Goal: Task Accomplishment & Management: Manage account settings

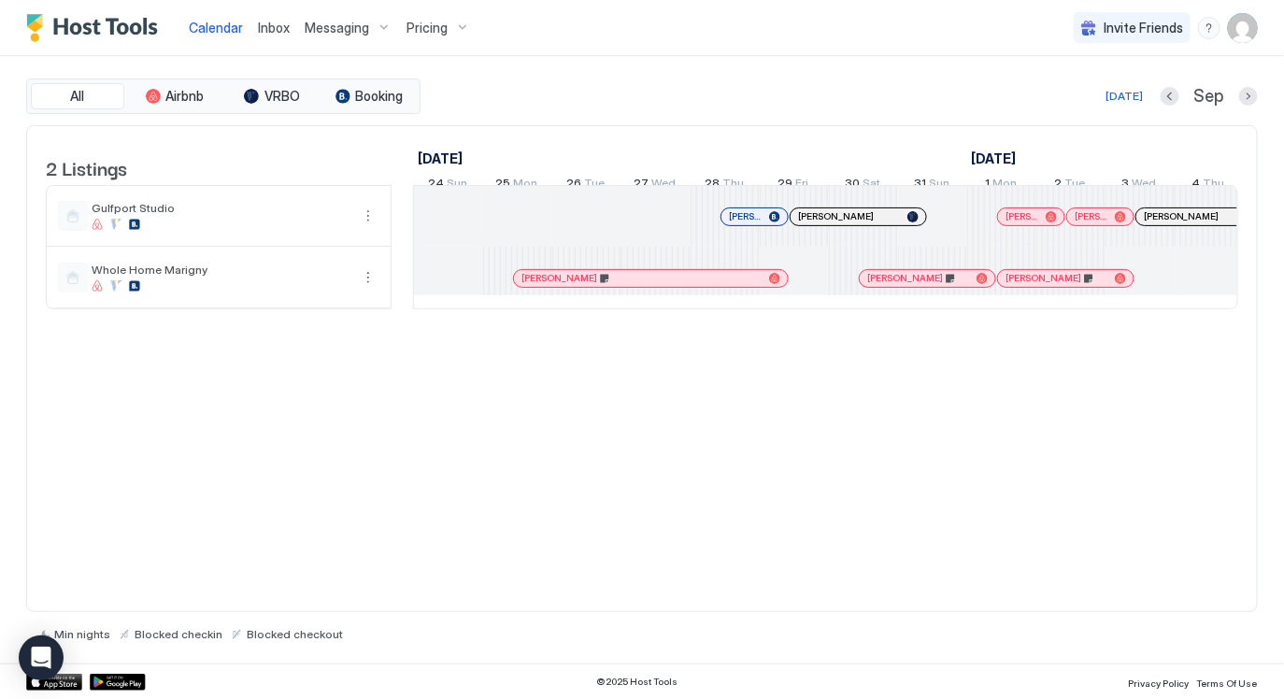
scroll to position [0, 696]
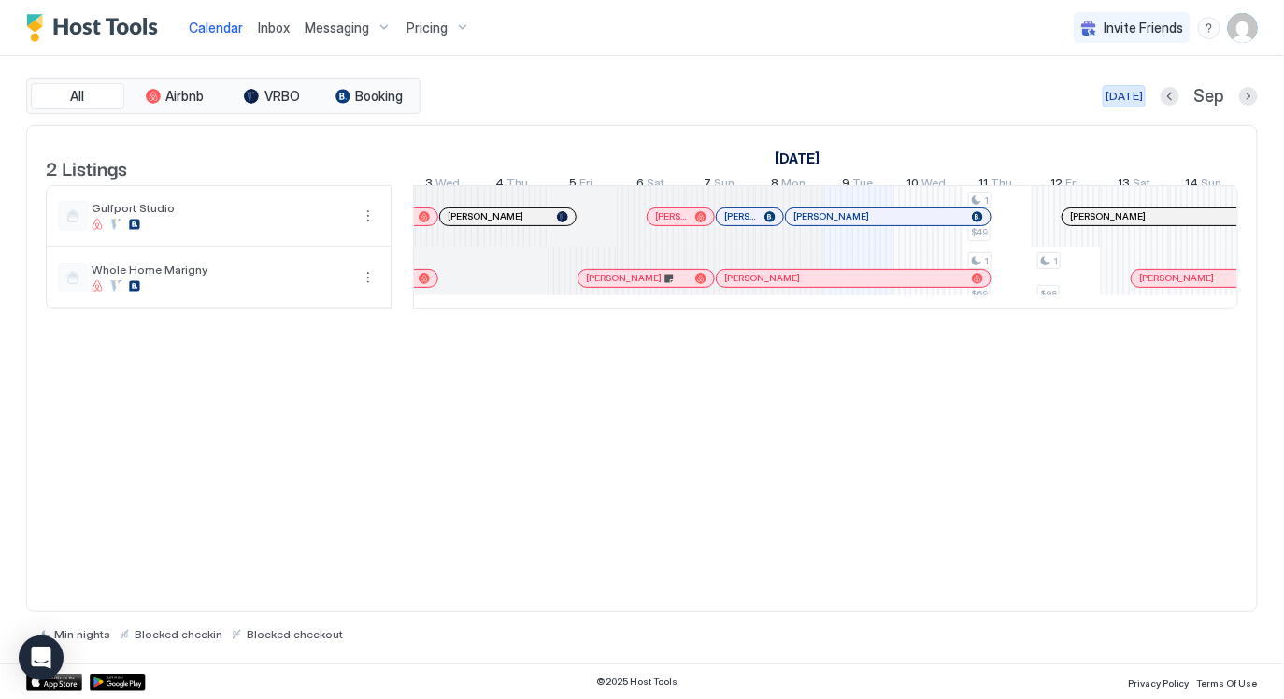
click at [1122, 94] on div "[DATE]" at bounding box center [1123, 96] width 37 height 17
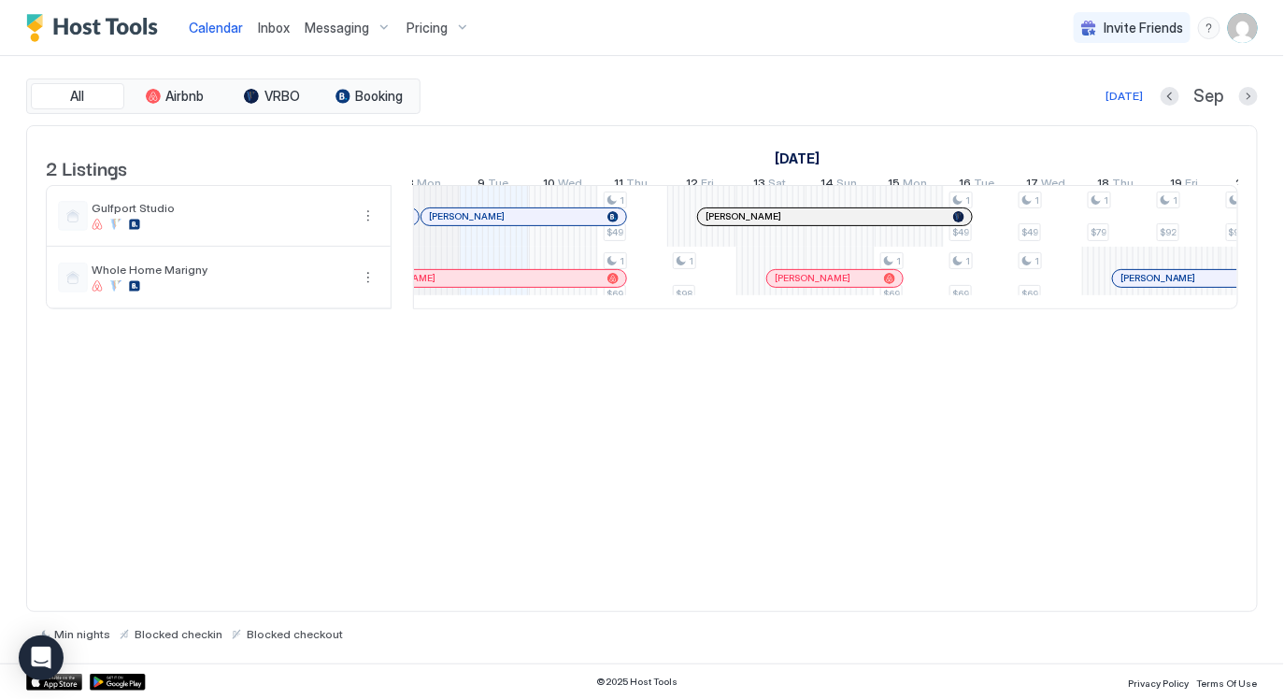
scroll to position [0, 0]
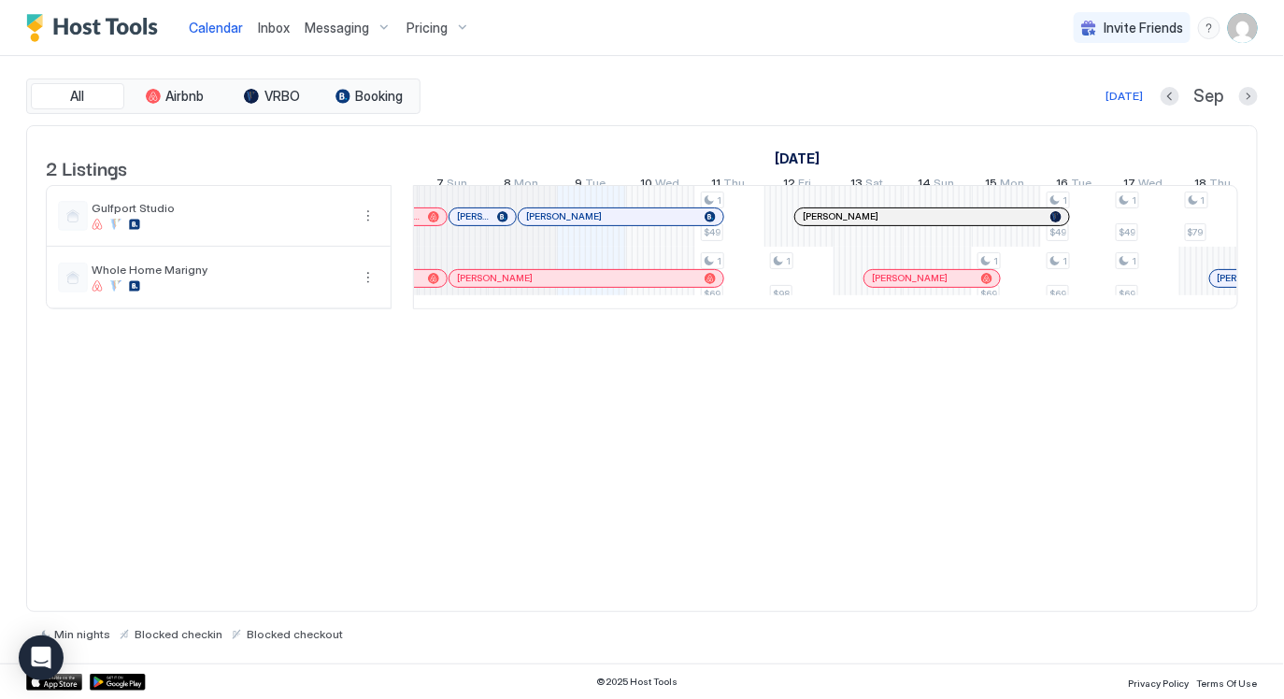
click at [553, 224] on div at bounding box center [553, 216] width 15 height 15
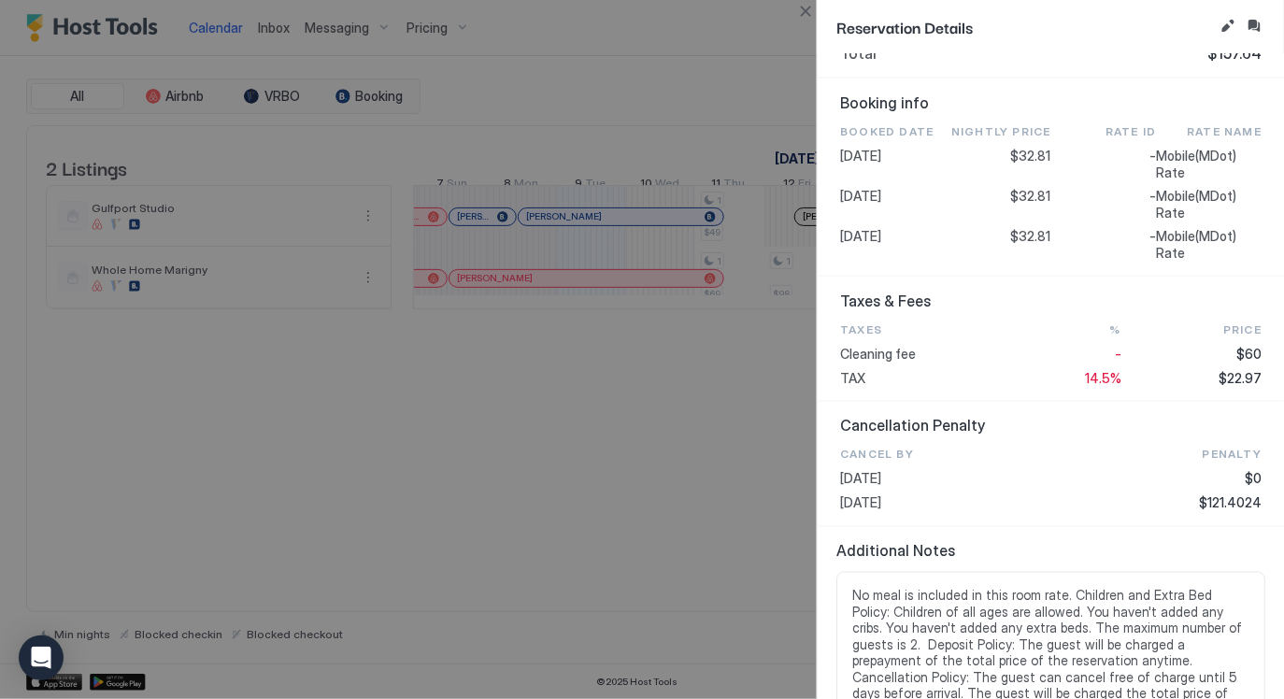
scroll to position [872, 0]
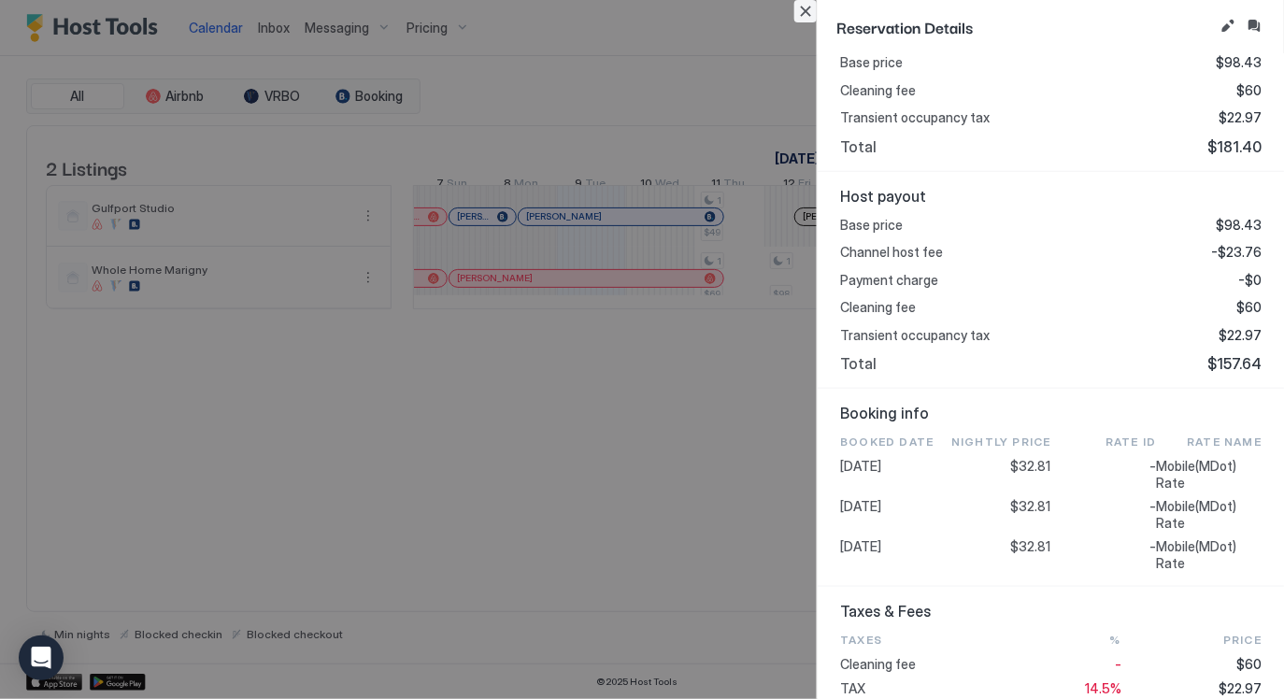
click at [810, 9] on button "Close" at bounding box center [805, 11] width 22 height 22
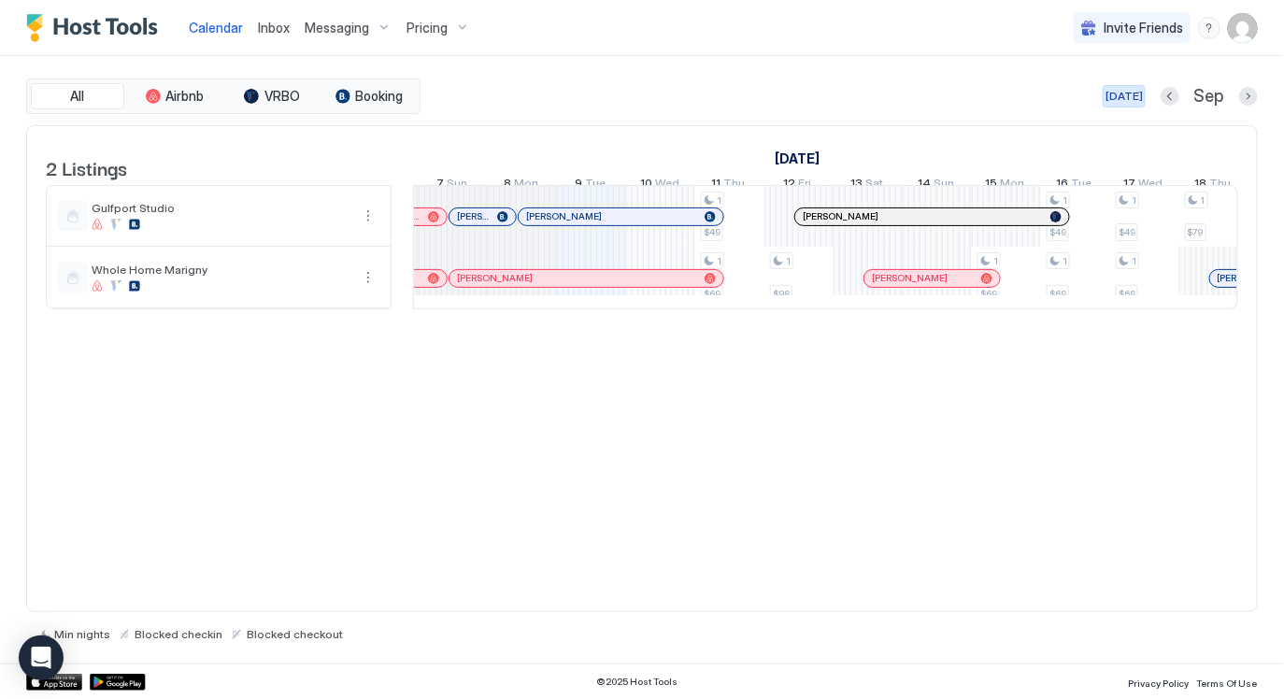
click at [1130, 90] on div "[DATE]" at bounding box center [1123, 96] width 37 height 17
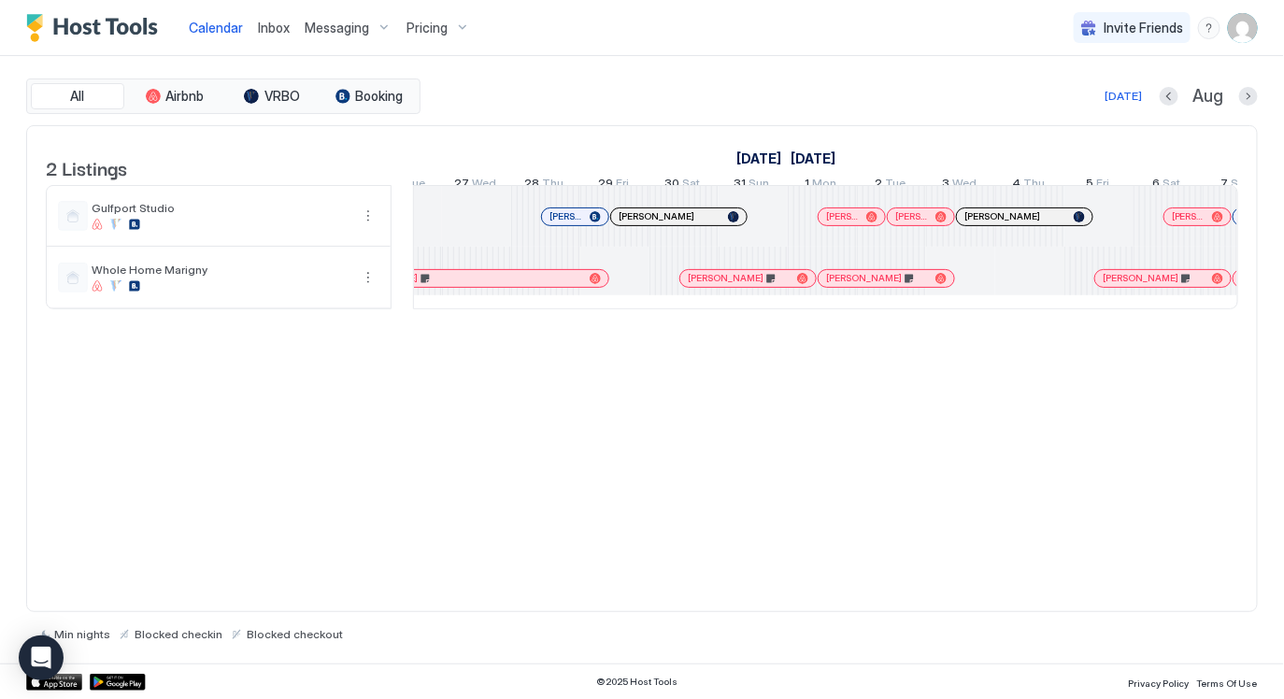
click at [782, 286] on div at bounding box center [781, 278] width 15 height 15
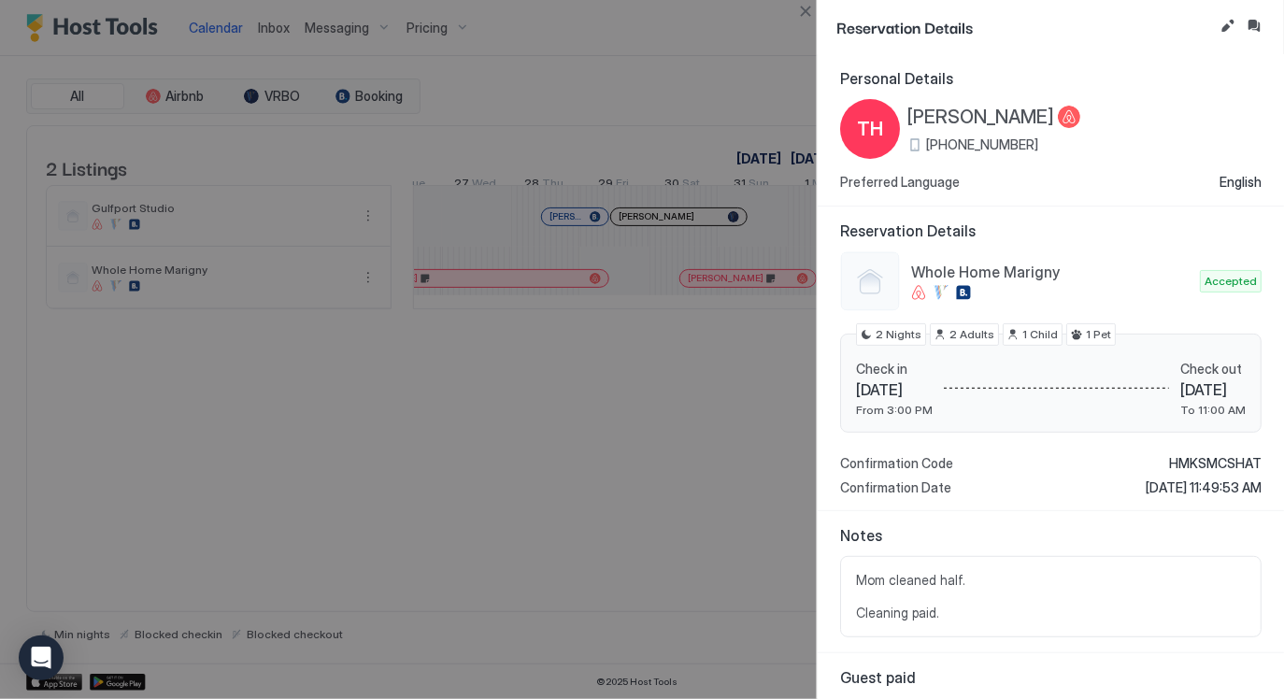
click at [994, 116] on span "[PERSON_NAME]" at bounding box center [980, 117] width 147 height 23
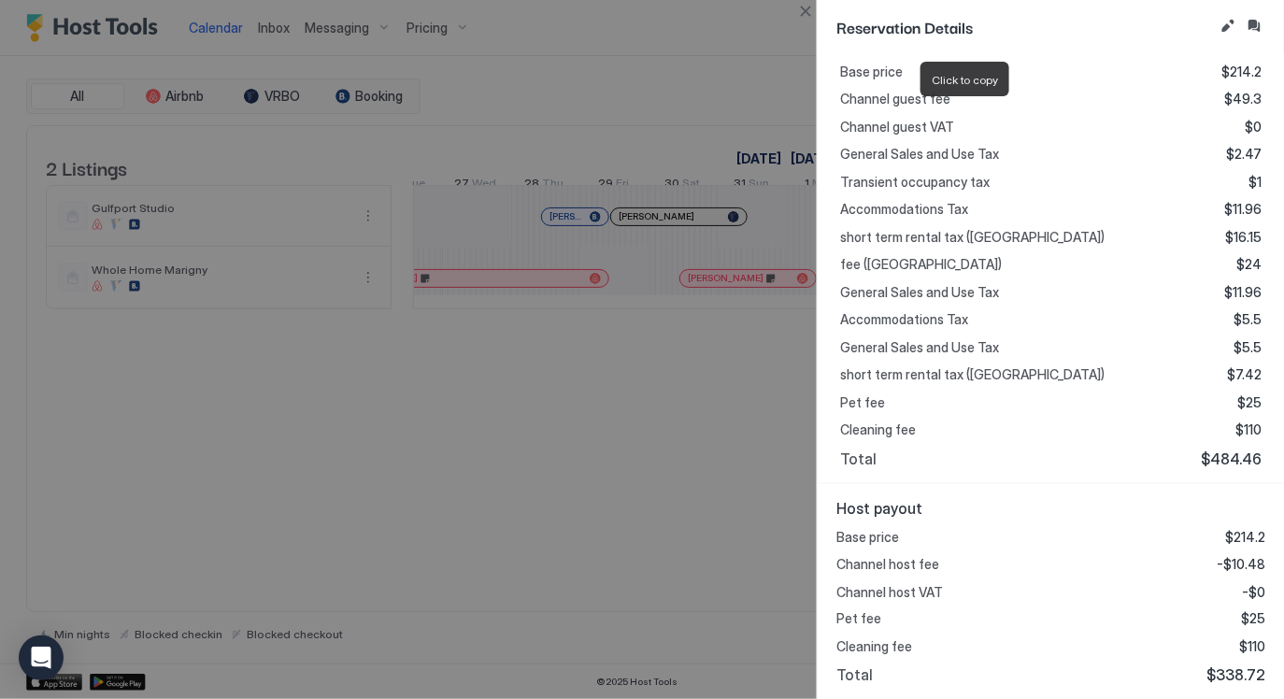
scroll to position [0, 0]
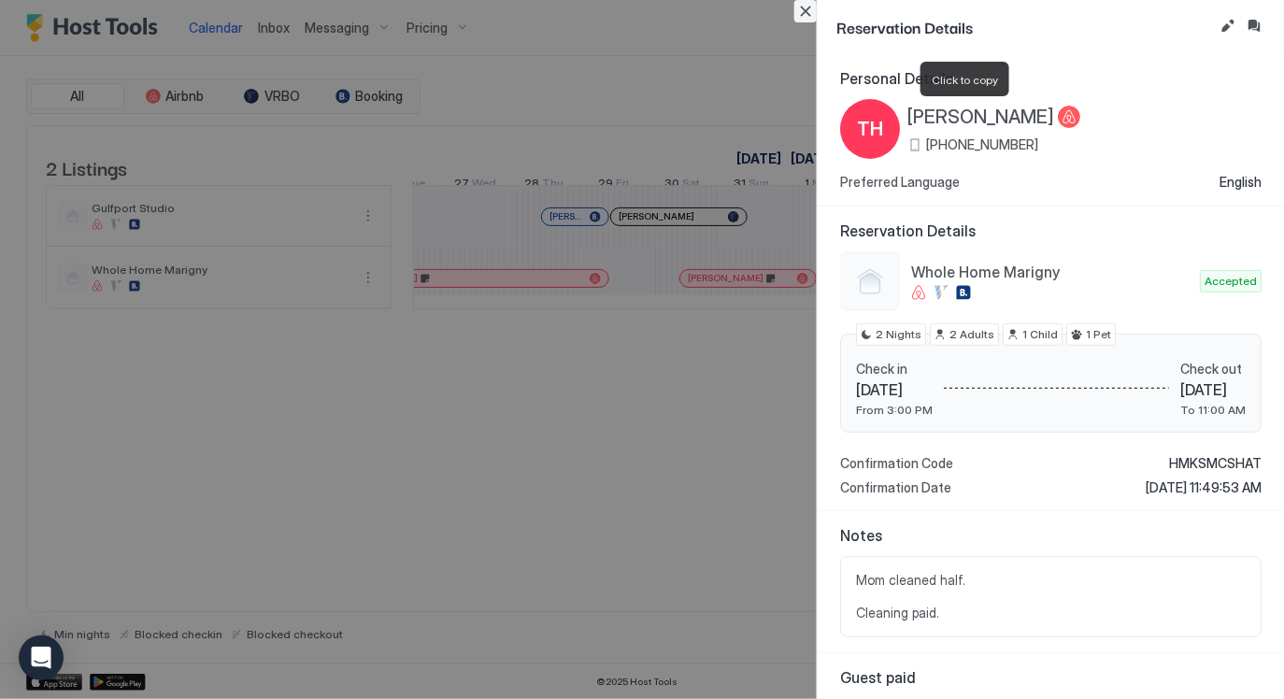
click at [803, 7] on button "Close" at bounding box center [805, 11] width 22 height 22
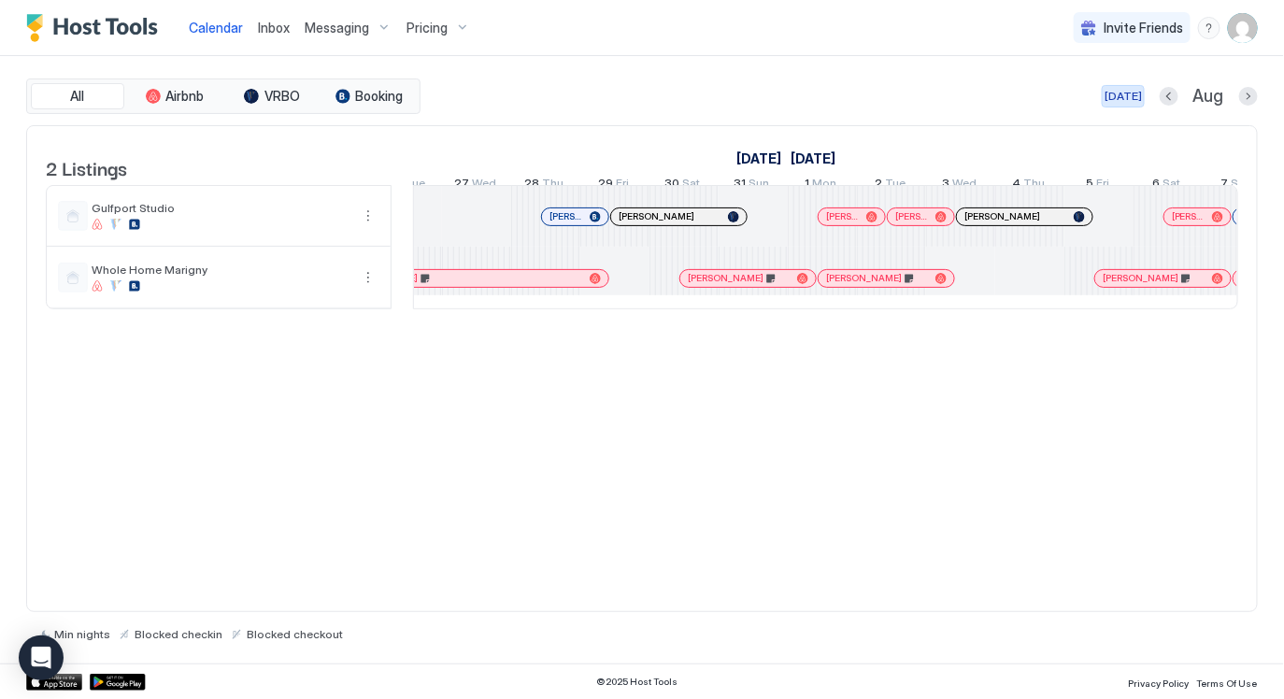
click at [1137, 98] on div "[DATE]" at bounding box center [1122, 96] width 37 height 17
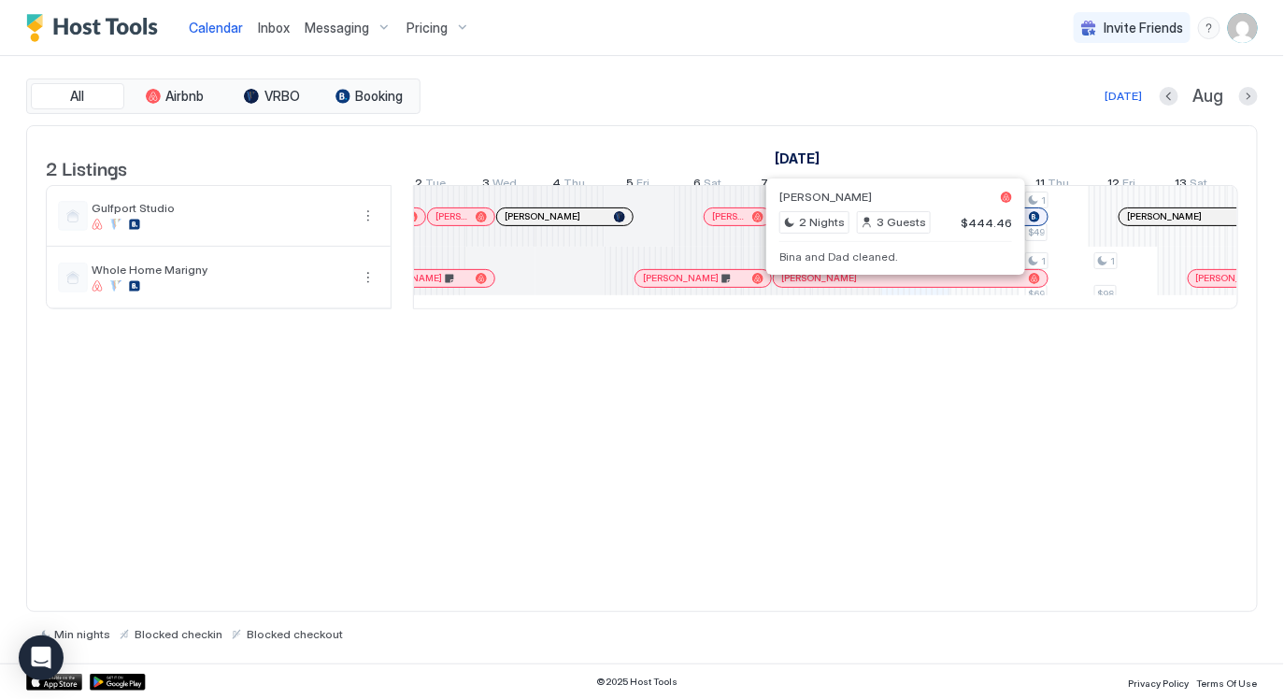
scroll to position [0, 742]
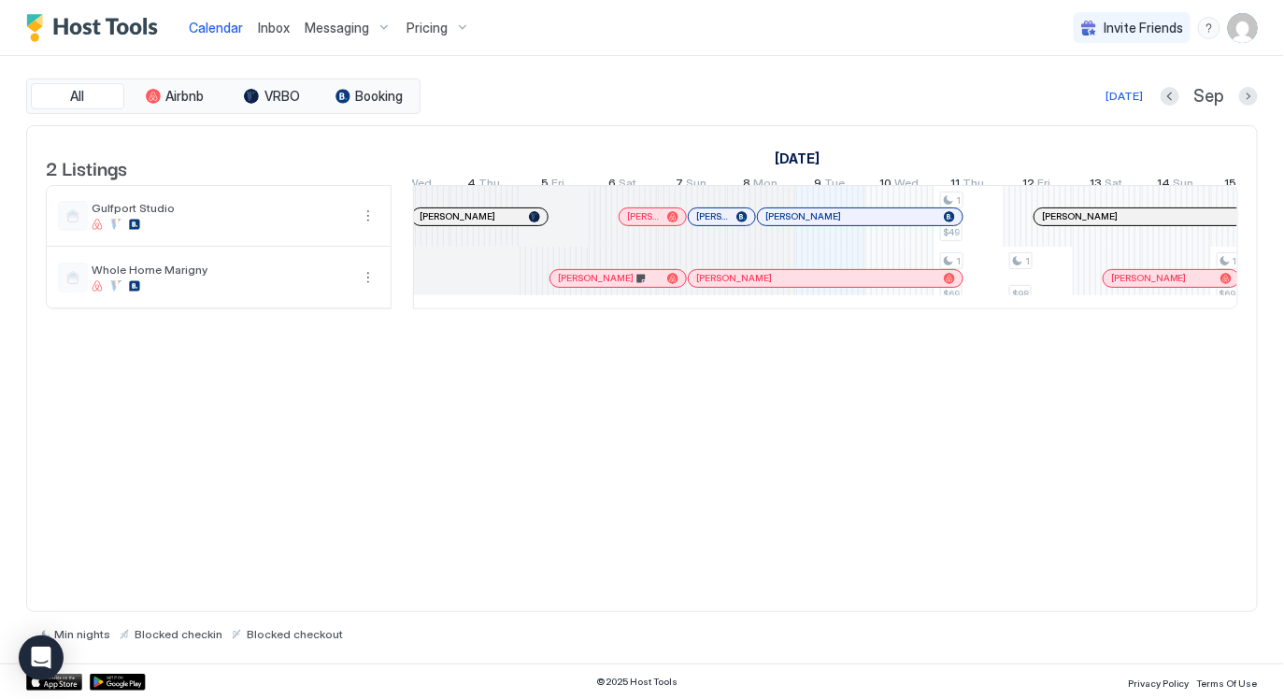
click at [613, 286] on div at bounding box center [613, 278] width 15 height 15
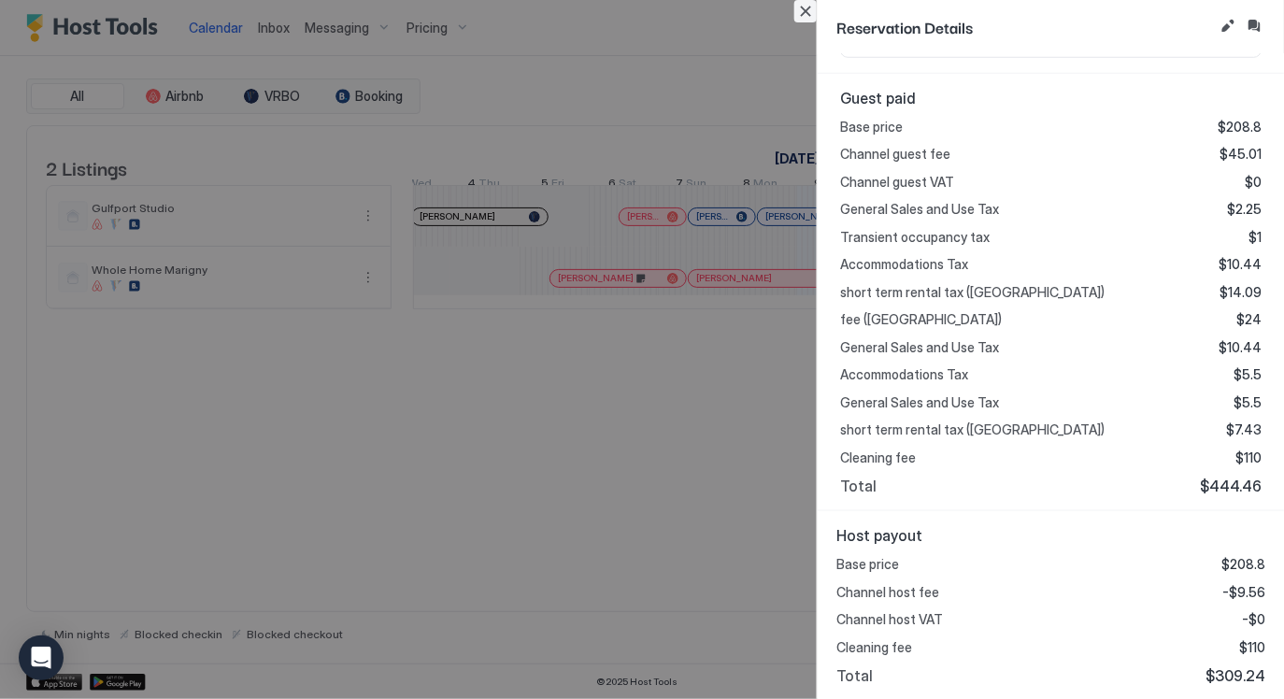
click at [806, 19] on button "Close" at bounding box center [805, 11] width 22 height 22
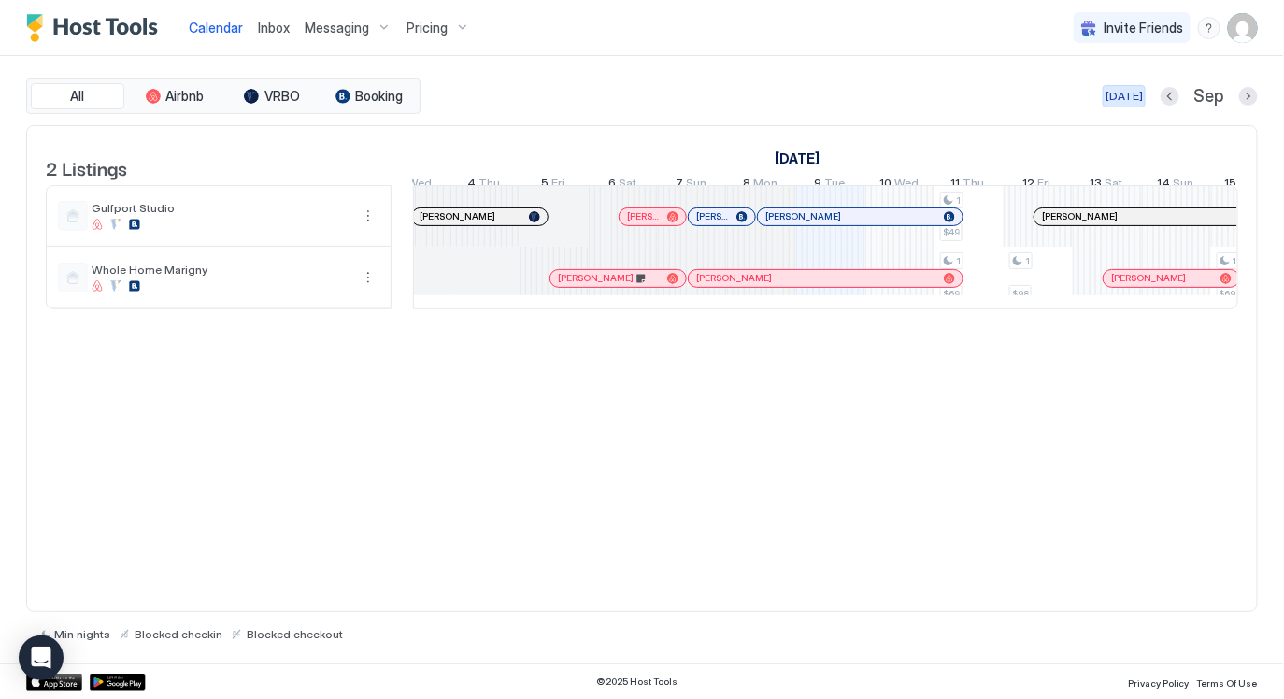
click at [1137, 106] on div "All Airbnb VRBO Booking [DATE] Sep" at bounding box center [641, 95] width 1231 height 35
click at [1136, 103] on div "[DATE]" at bounding box center [1123, 96] width 37 height 17
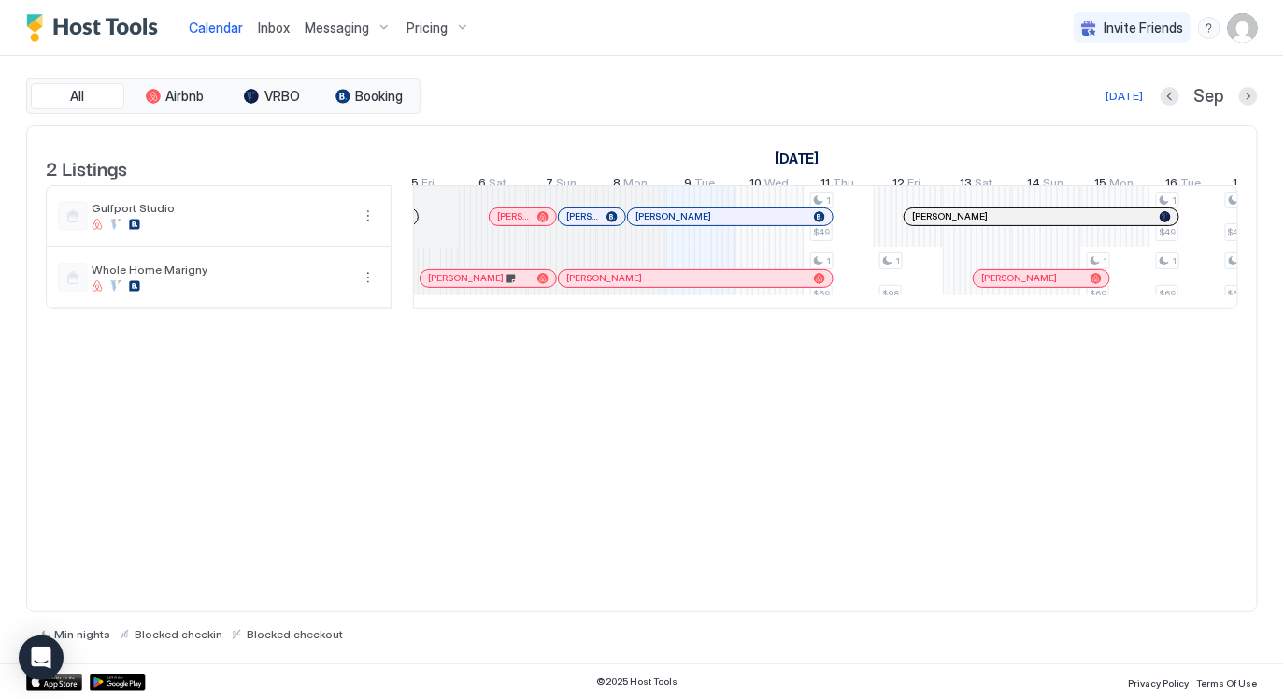
scroll to position [0, 771]
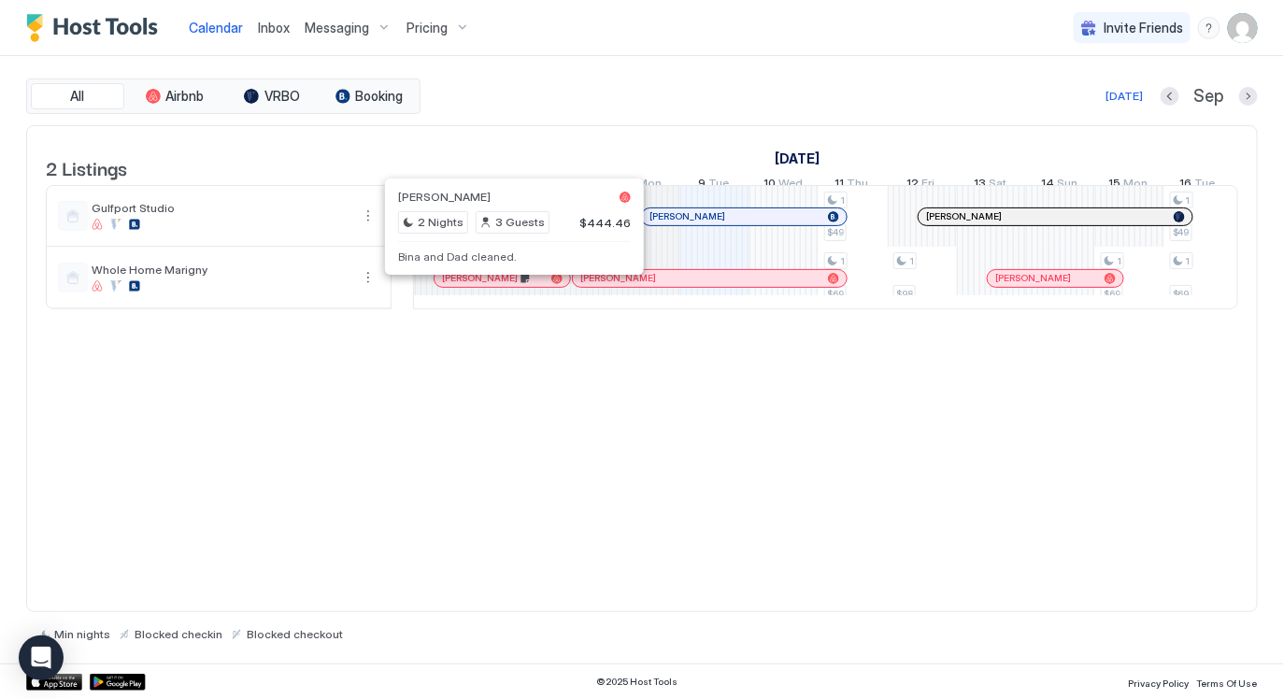
click at [506, 286] on div at bounding box center [507, 278] width 15 height 15
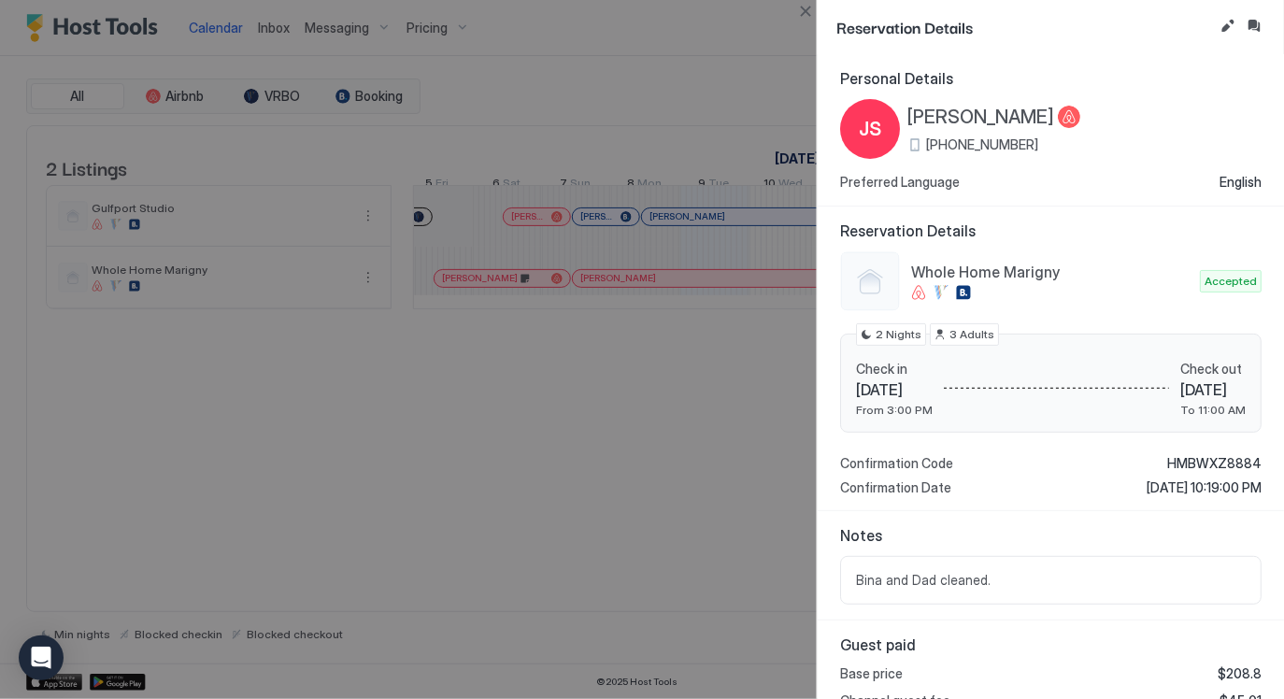
click at [949, 107] on span "[PERSON_NAME]" at bounding box center [980, 117] width 147 height 23
click at [804, 10] on button "Close" at bounding box center [805, 11] width 22 height 22
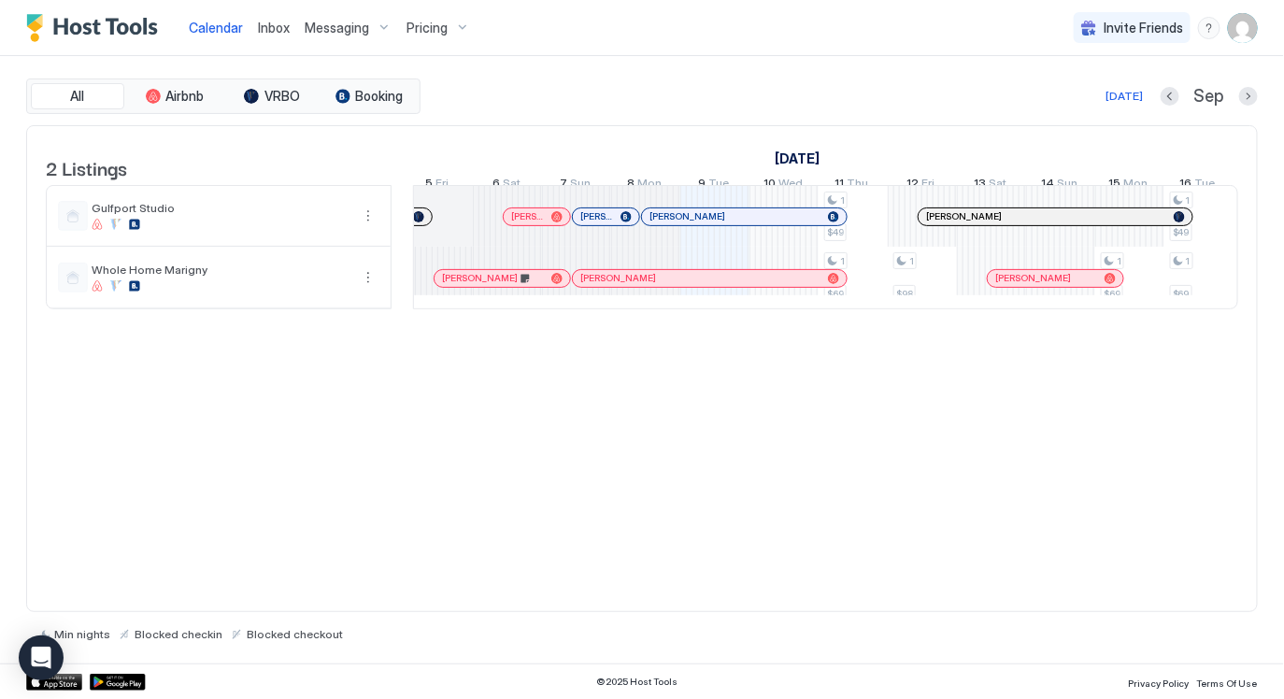
click at [837, 436] on div "2 Listings [DATE] [DATE] [DATE] 25 Mon 26 Tue 27 Wed 28 Thu 29 Fri 30 Sat 31 Su…" at bounding box center [641, 369] width 1231 height 488
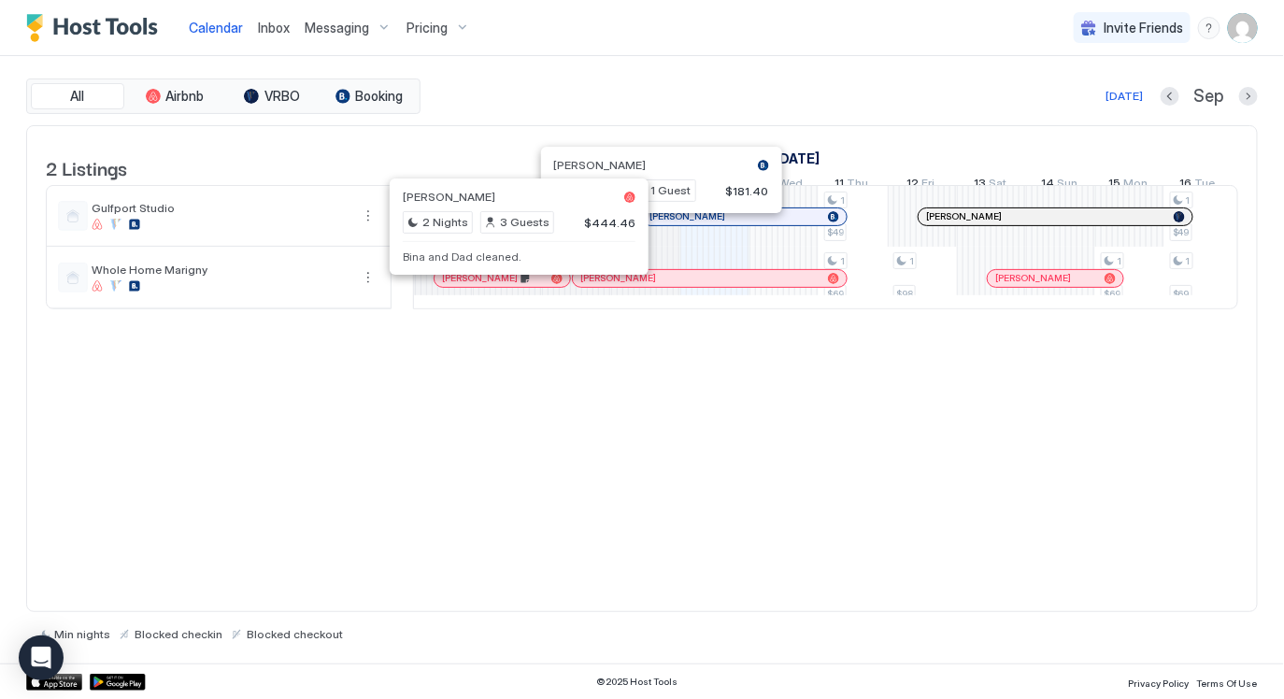
click at [511, 286] on div at bounding box center [511, 278] width 15 height 15
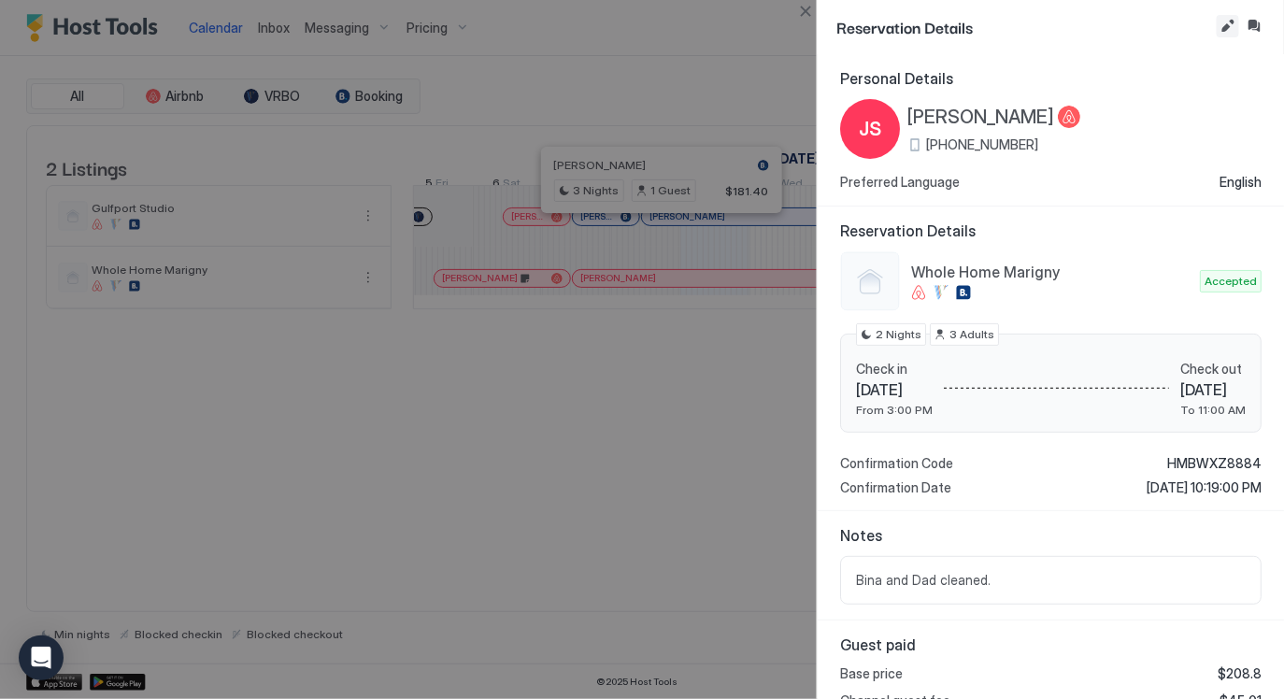
click at [1229, 28] on button "Edit reservation" at bounding box center [1227, 26] width 22 height 22
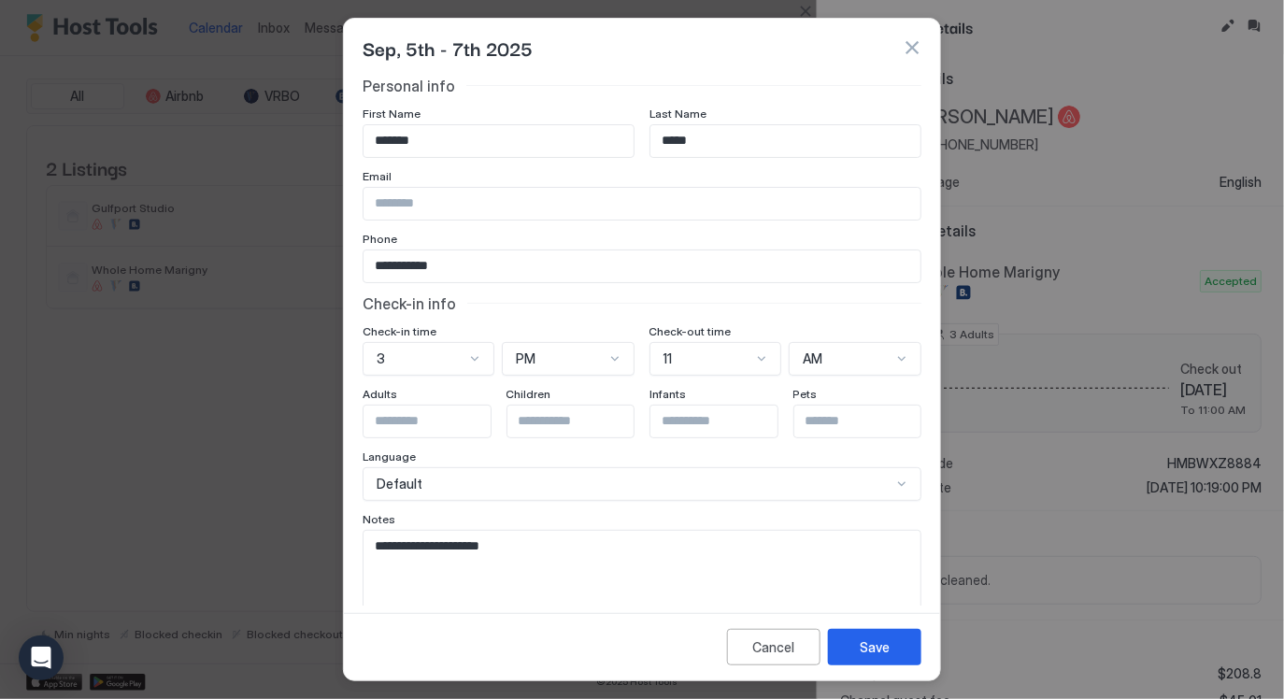
click at [575, 532] on textarea "**********" at bounding box center [641, 577] width 557 height 92
type textarea "**********"
click at [877, 657] on div "Save" at bounding box center [874, 647] width 30 height 20
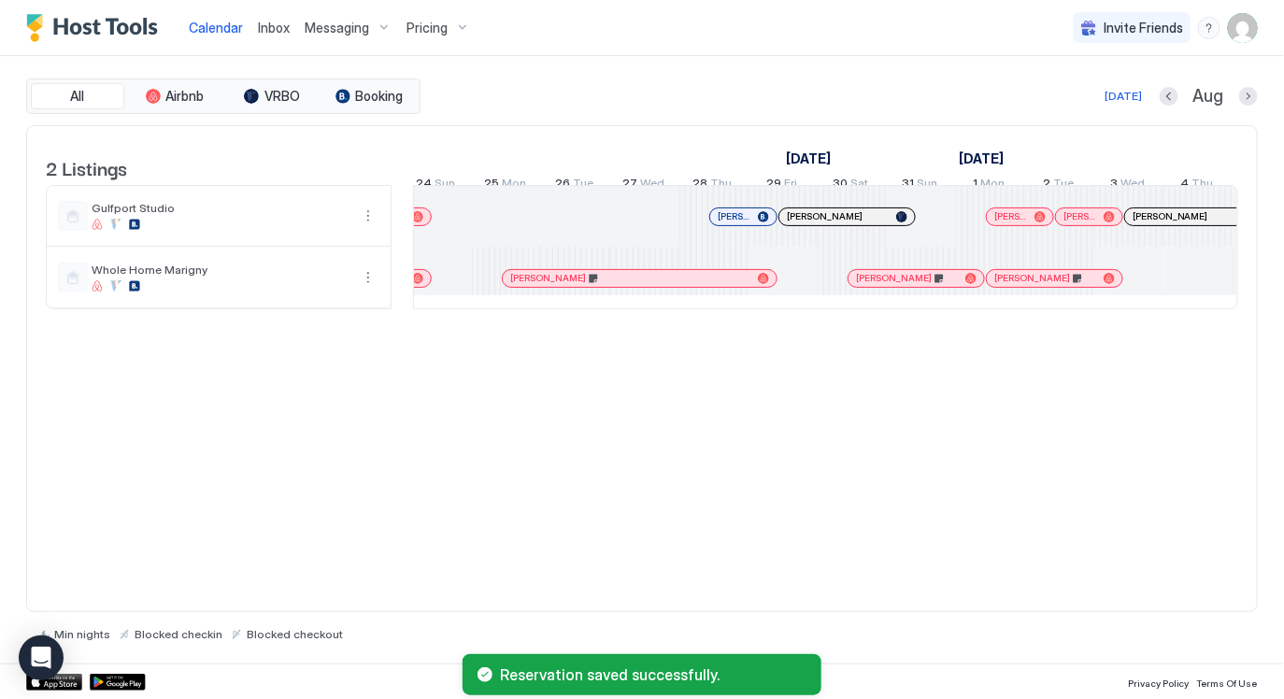
scroll to position [0, 1186]
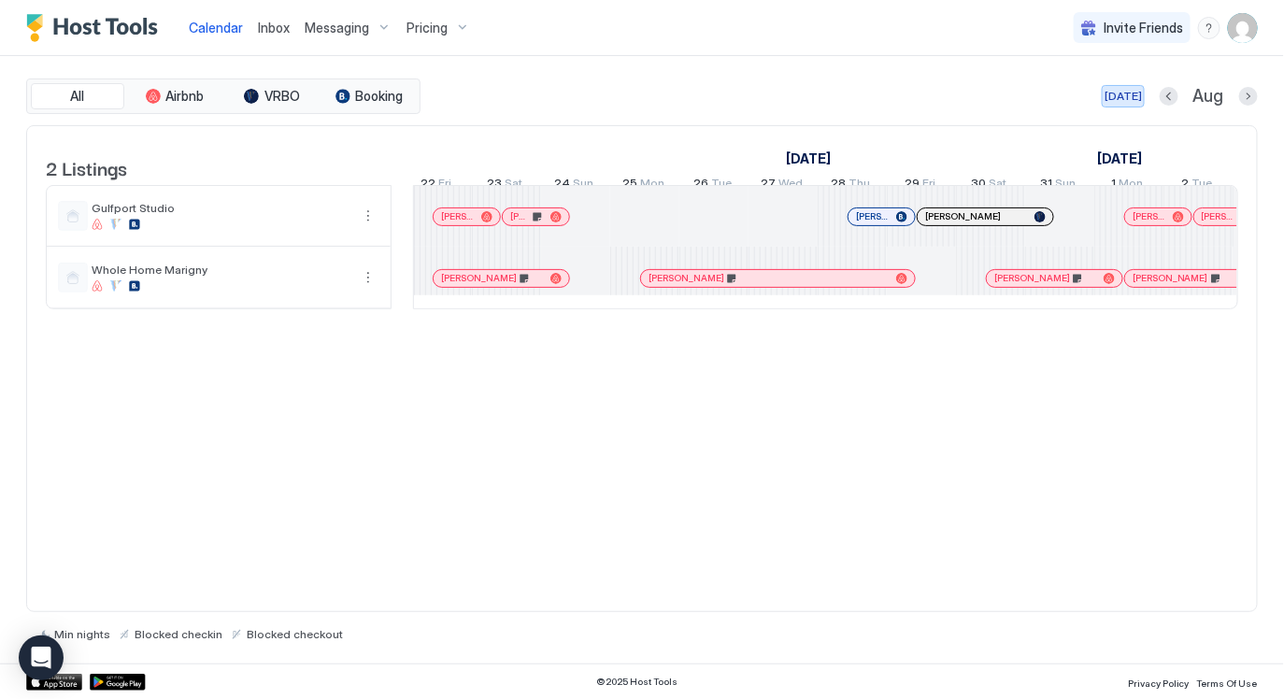
click at [1126, 92] on div "[DATE]" at bounding box center [1122, 96] width 37 height 17
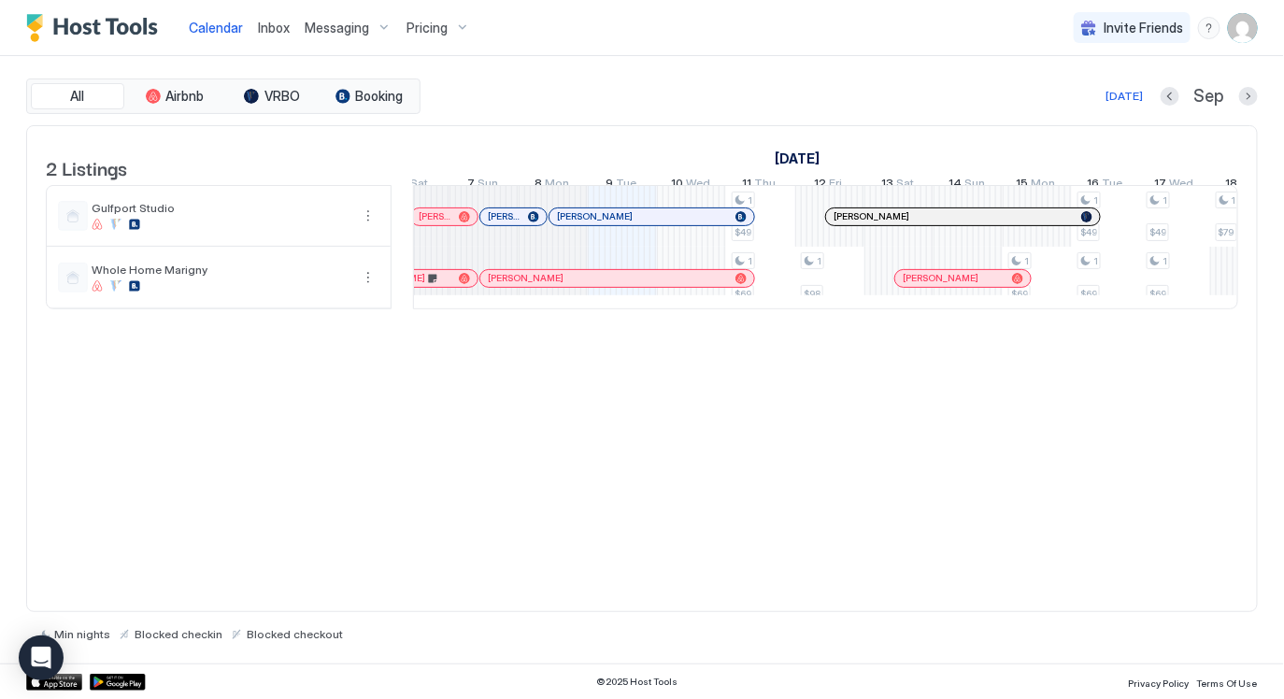
click at [1121, 97] on div "[DATE]" at bounding box center [1123, 96] width 37 height 17
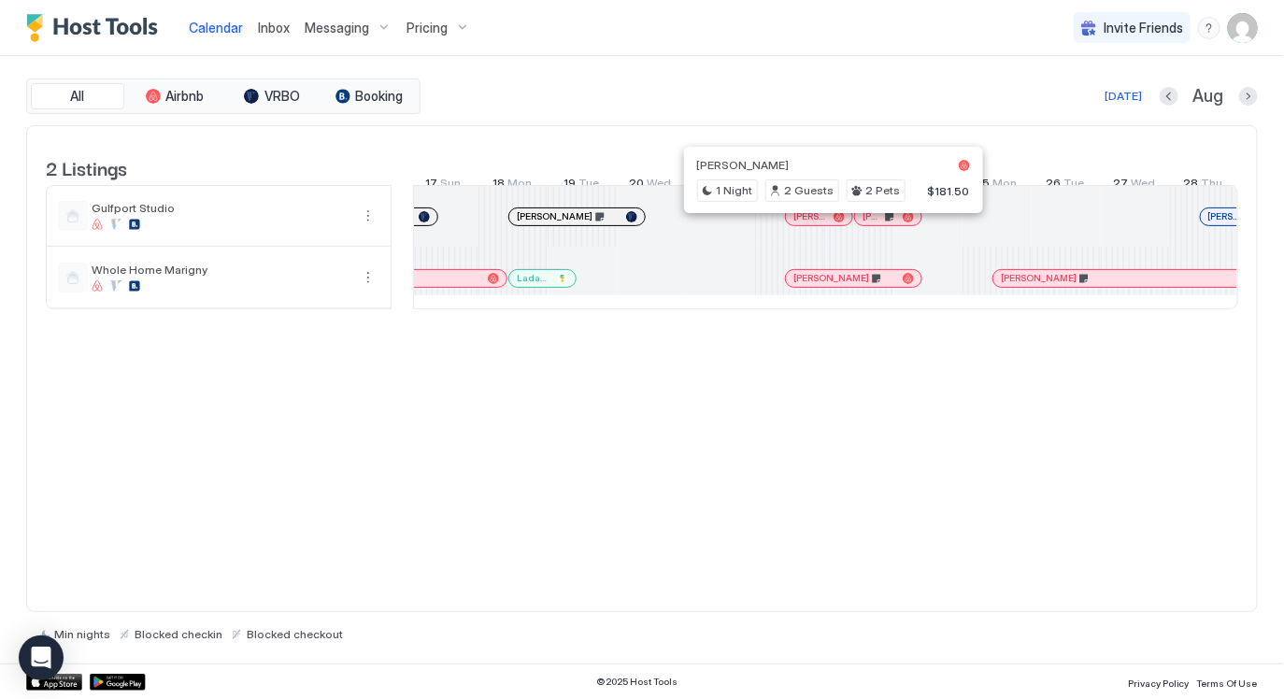
click at [826, 224] on div at bounding box center [826, 216] width 15 height 15
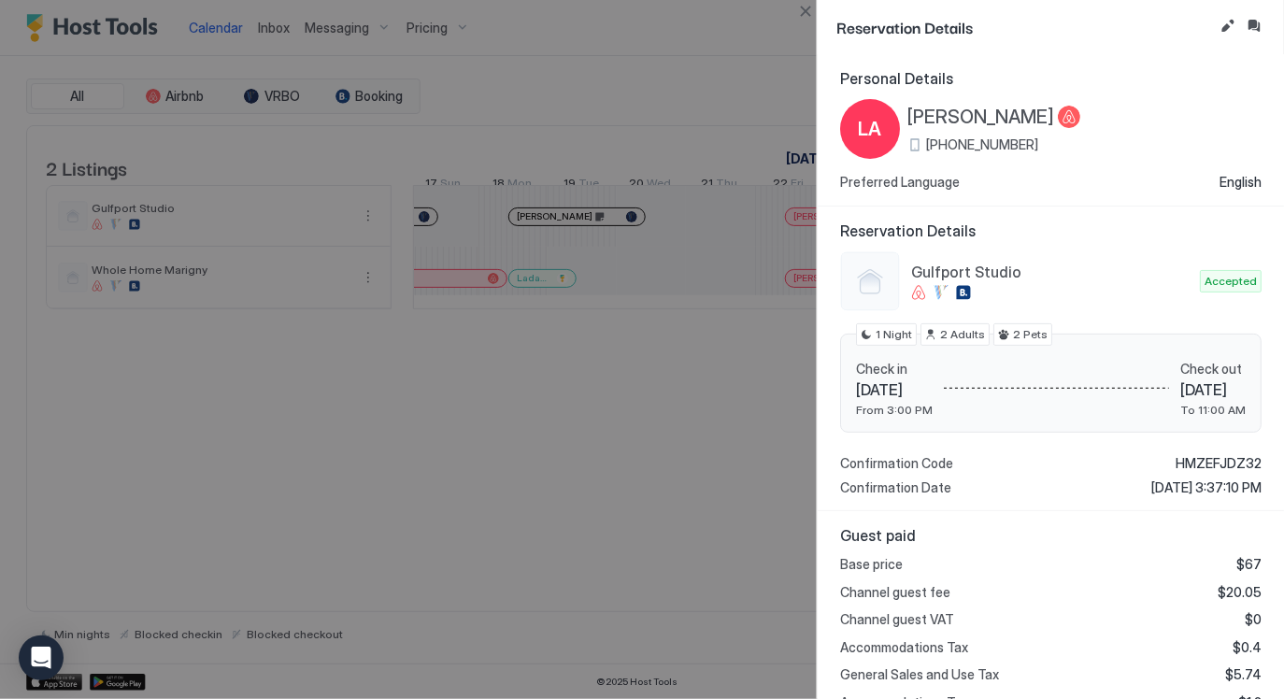
click at [973, 115] on span "[PERSON_NAME]" at bounding box center [980, 117] width 147 height 23
click at [813, 13] on button "Close" at bounding box center [805, 11] width 22 height 22
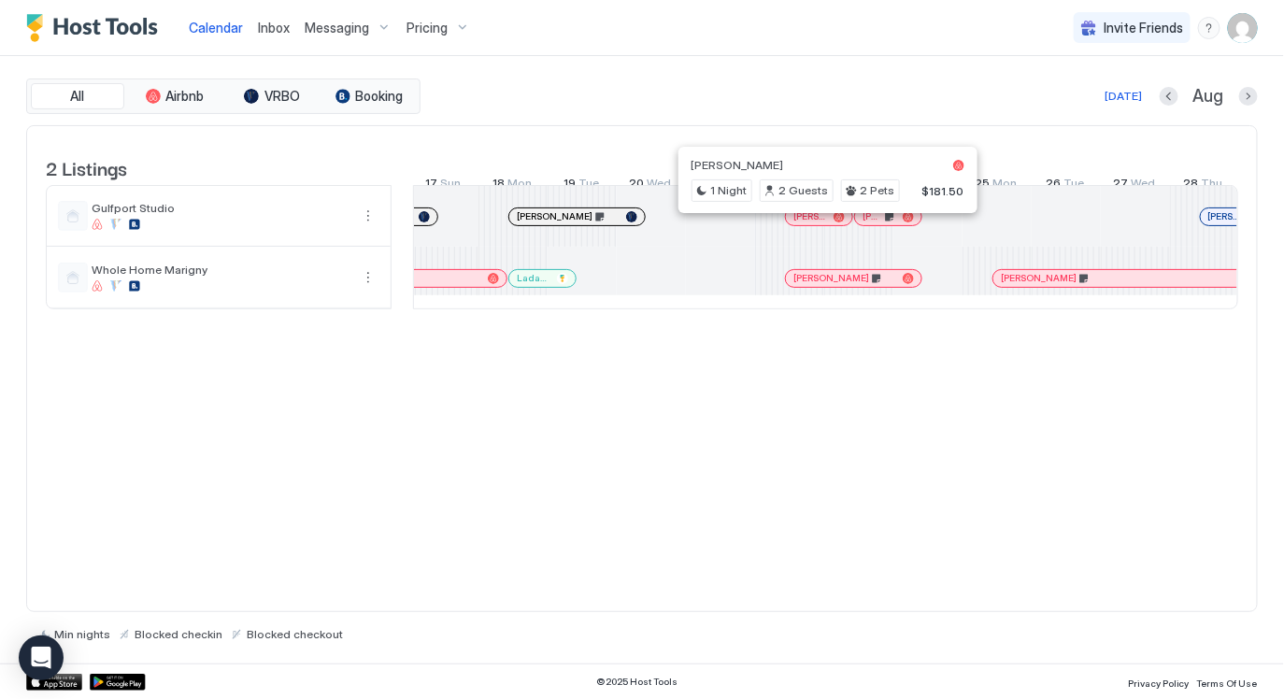
click at [823, 224] on div at bounding box center [823, 216] width 15 height 15
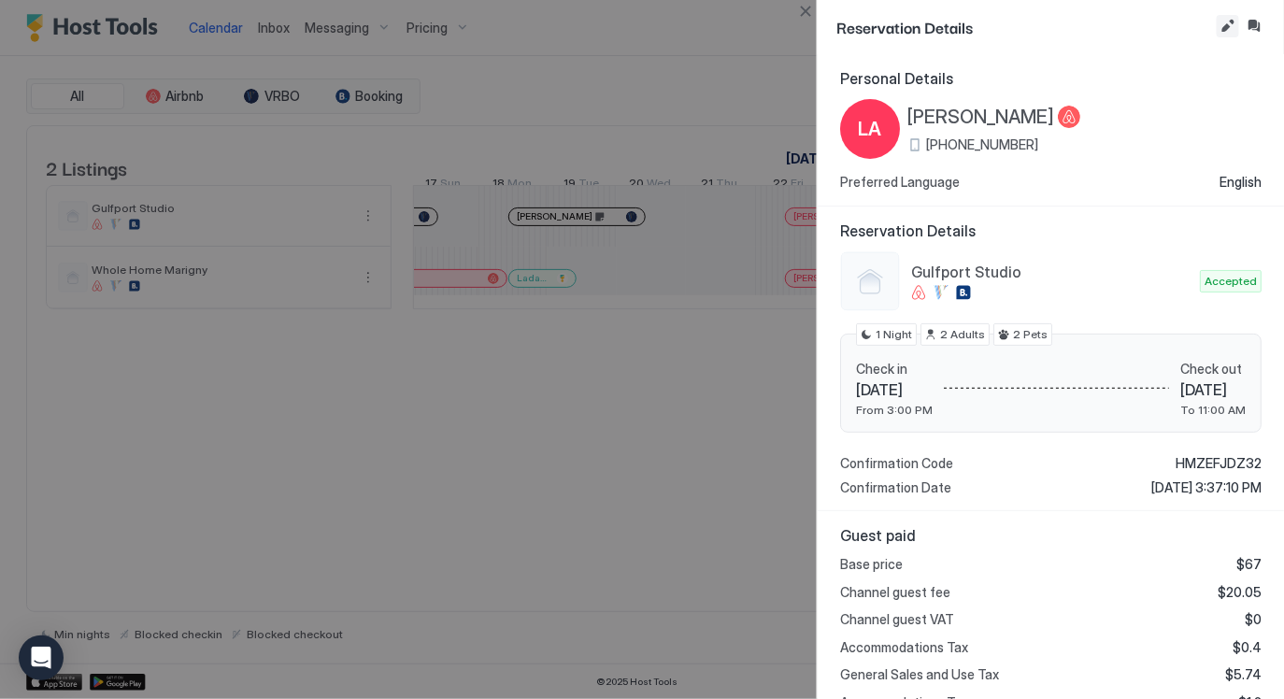
click at [1222, 26] on button "Edit reservation" at bounding box center [1227, 26] width 22 height 22
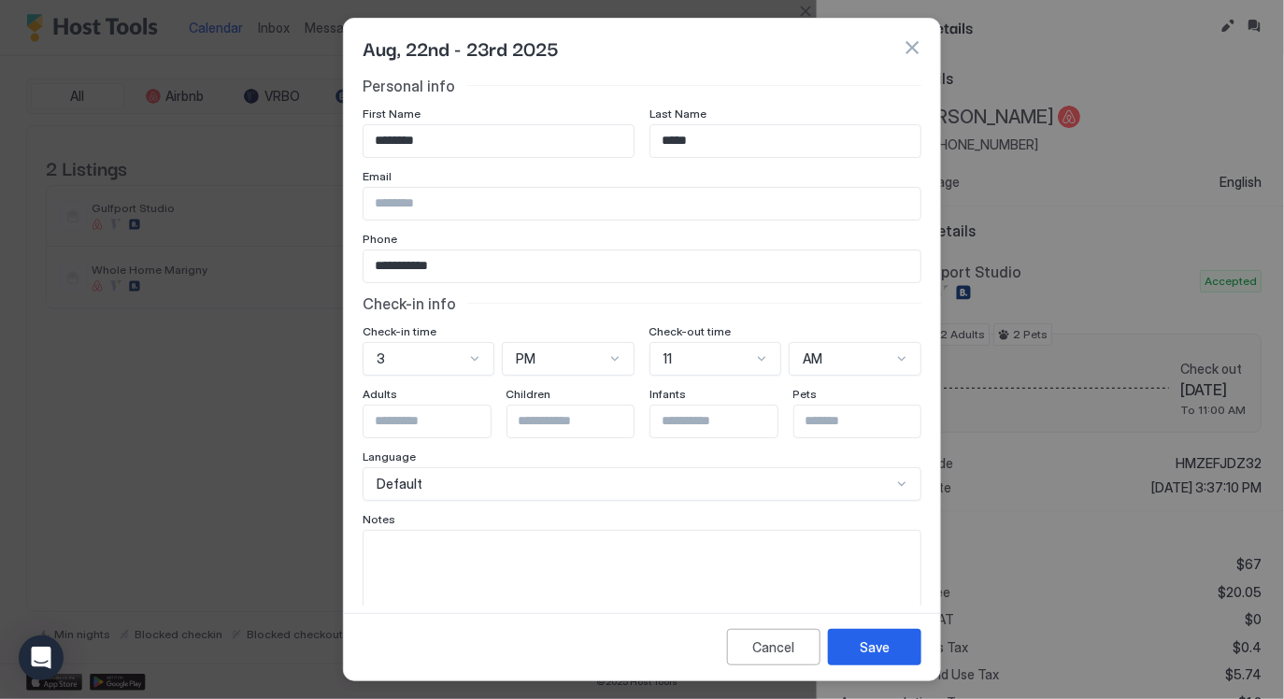
scroll to position [35, 0]
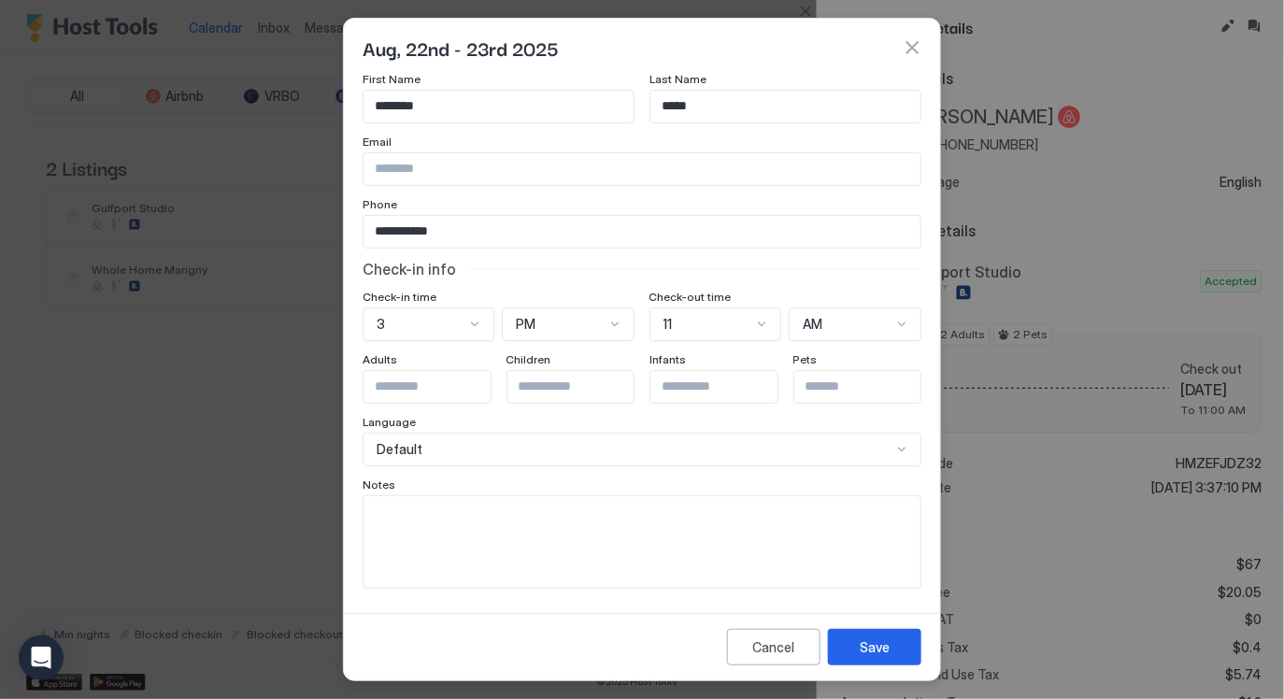
click at [610, 496] on textarea "Input Field" at bounding box center [641, 542] width 557 height 92
type textarea "**********"
click at [864, 646] on div "Save" at bounding box center [874, 647] width 30 height 20
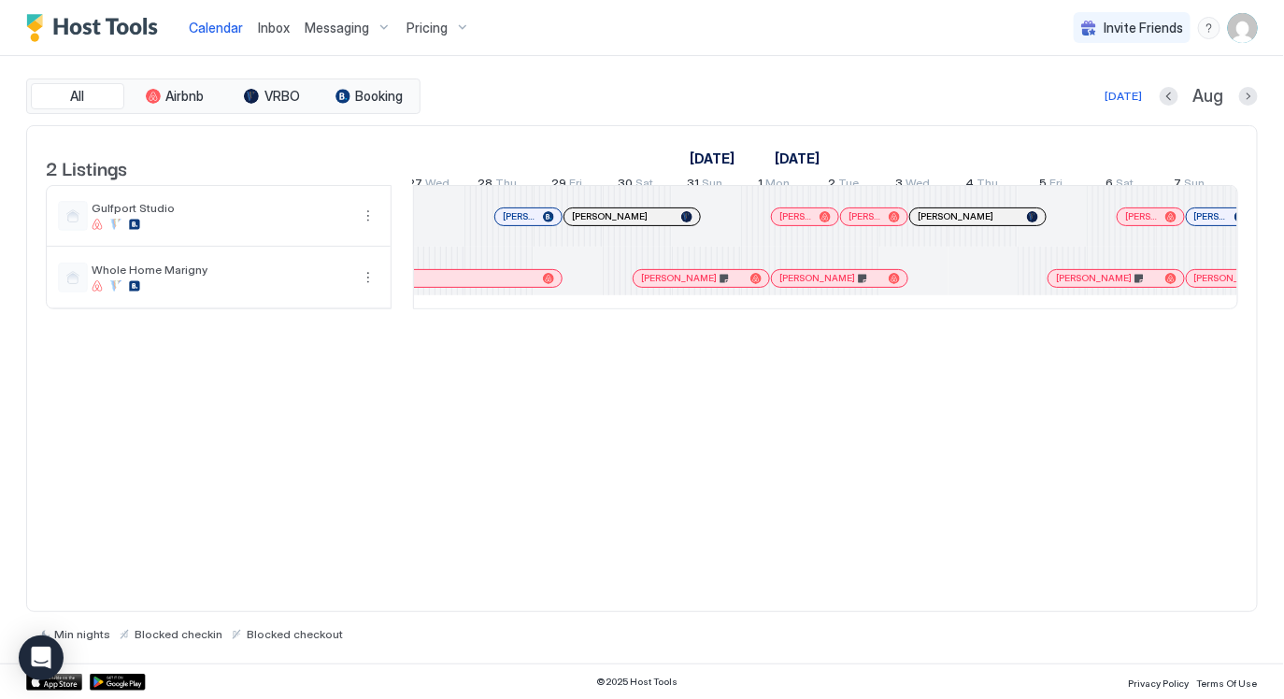
scroll to position [0, 1583]
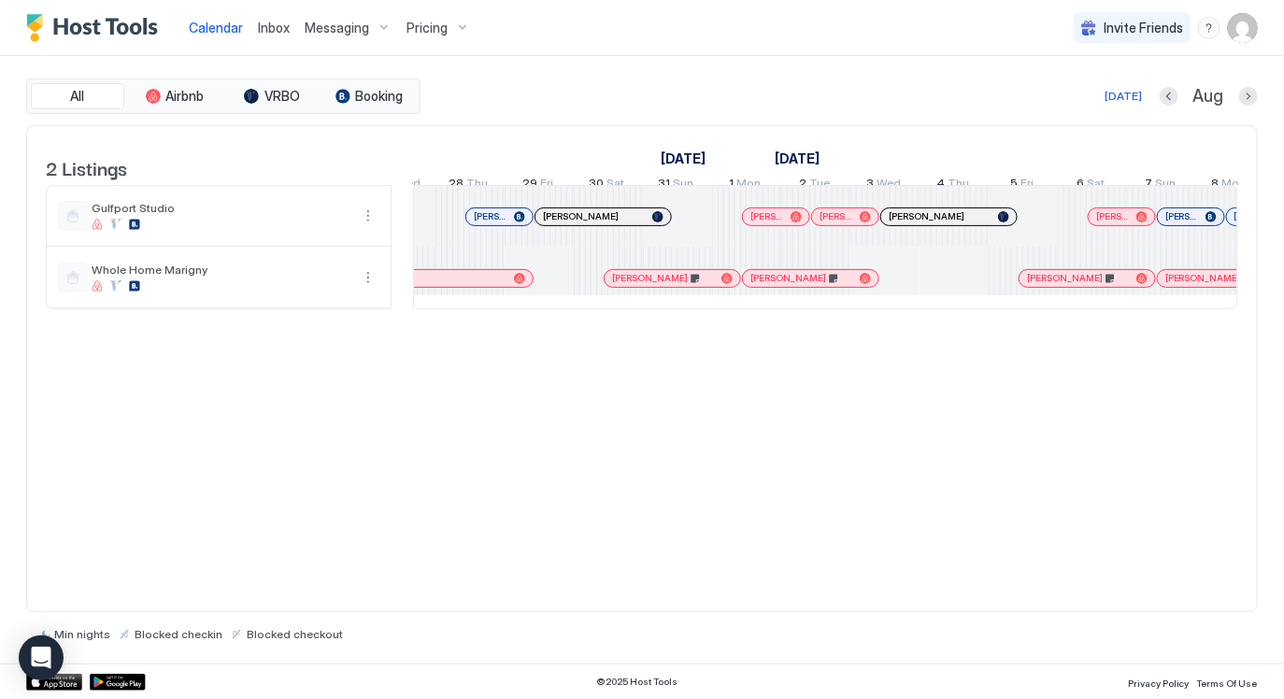
click at [1125, 94] on div "[DATE]" at bounding box center [1122, 96] width 37 height 17
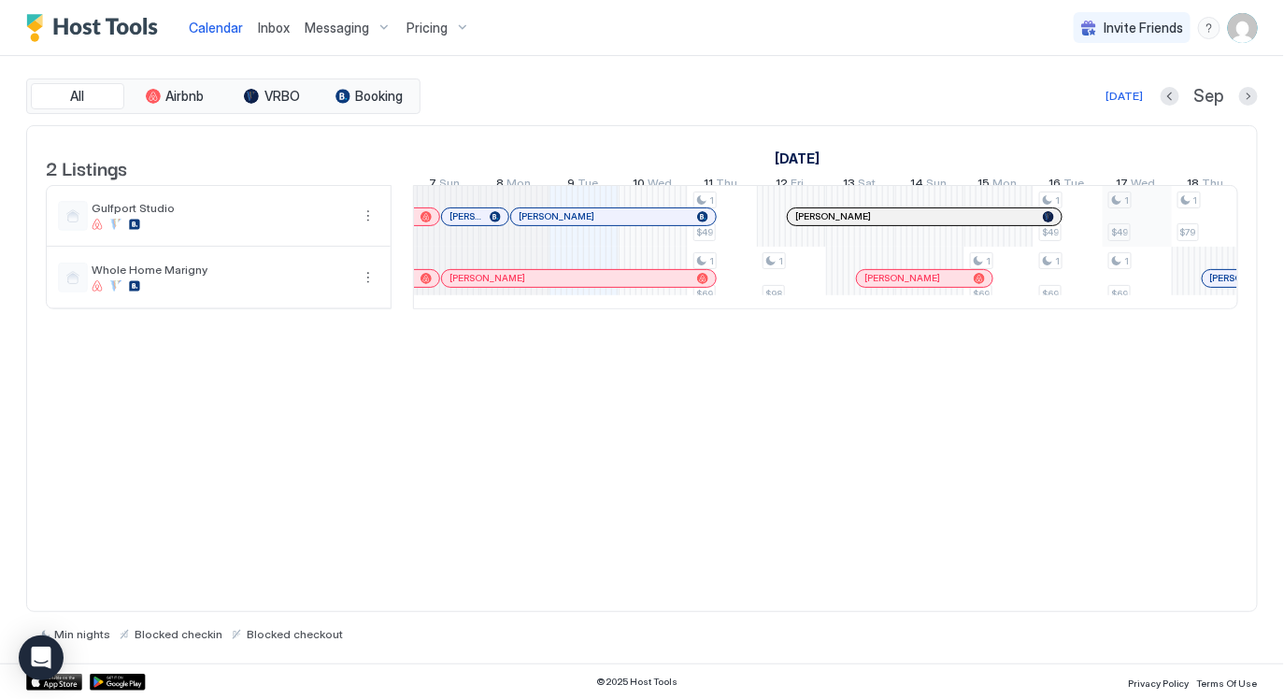
scroll to position [0, 774]
